Goal: Transaction & Acquisition: Subscribe to service/newsletter

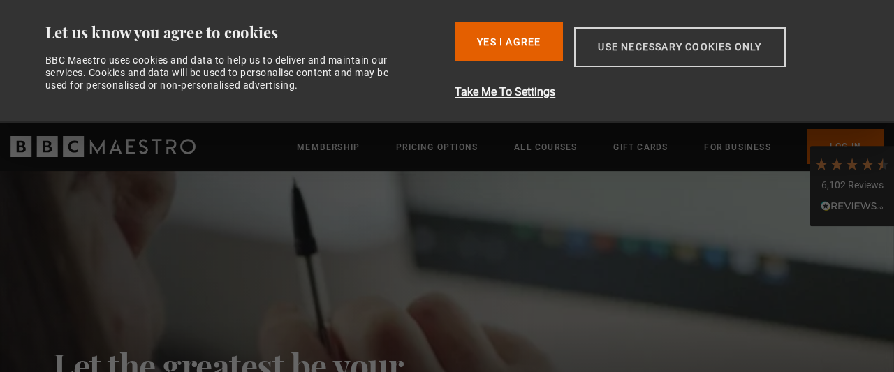
click at [754, 41] on button "Use necessary cookies only" at bounding box center [679, 47] width 211 height 40
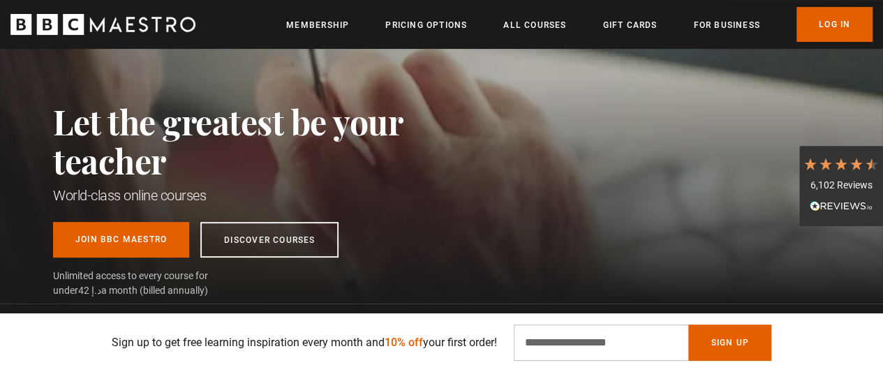
scroll to position [70, 0]
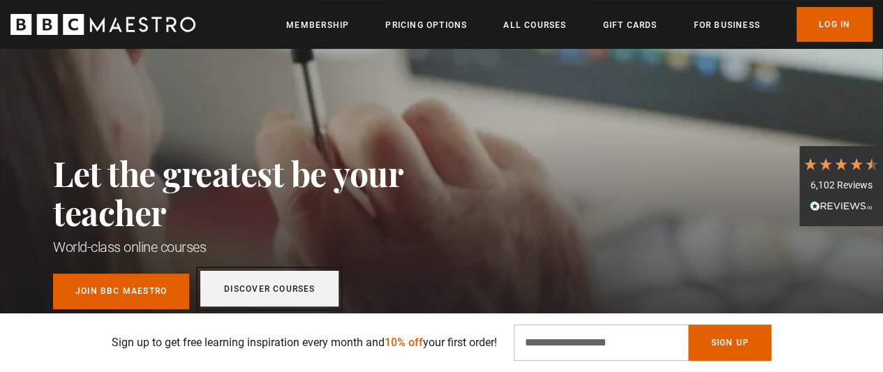
click at [267, 283] on link "Discover Courses" at bounding box center [269, 289] width 138 height 36
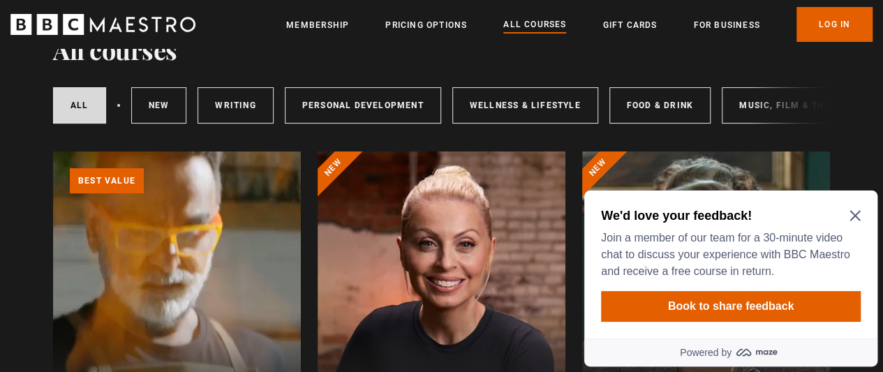
scroll to position [70, 0]
click at [856, 214] on icon "Close Maze Prompt" at bounding box center [855, 215] width 11 height 11
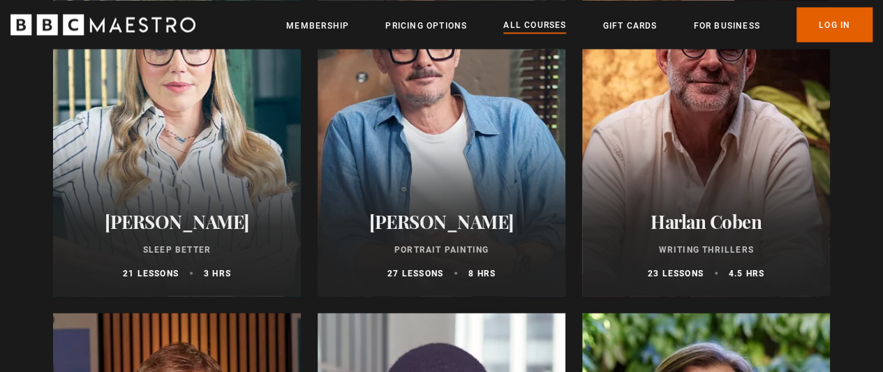
scroll to position [1327, 0]
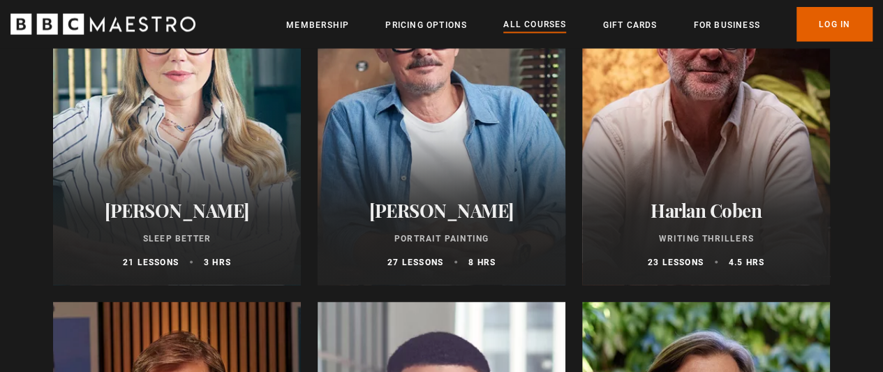
click at [158, 121] on div at bounding box center [177, 117] width 248 height 335
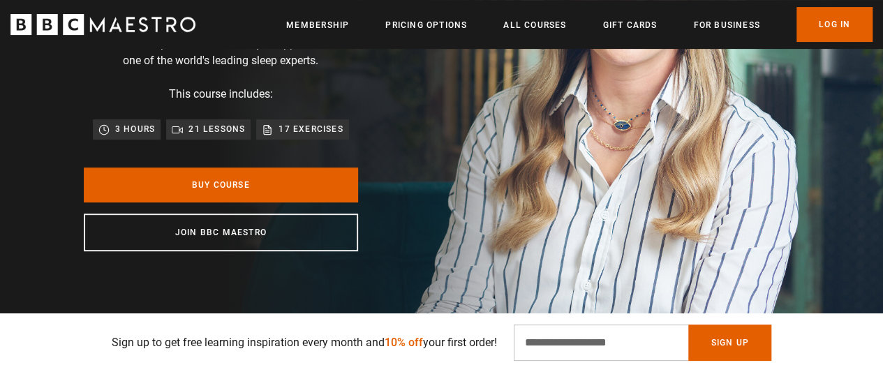
scroll to position [209, 0]
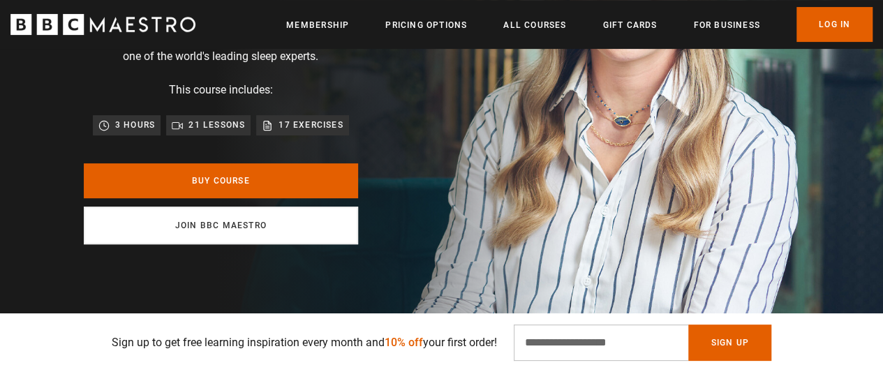
click at [280, 244] on link "Join BBC Maestro" at bounding box center [221, 226] width 274 height 38
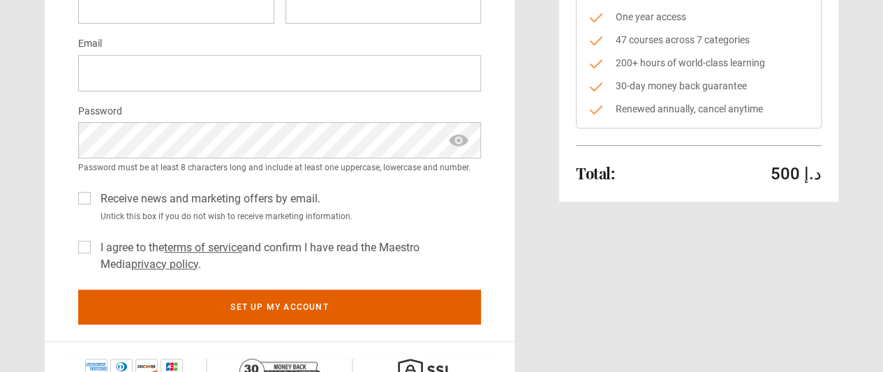
scroll to position [209, 0]
